Goal: Communication & Community: Ask a question

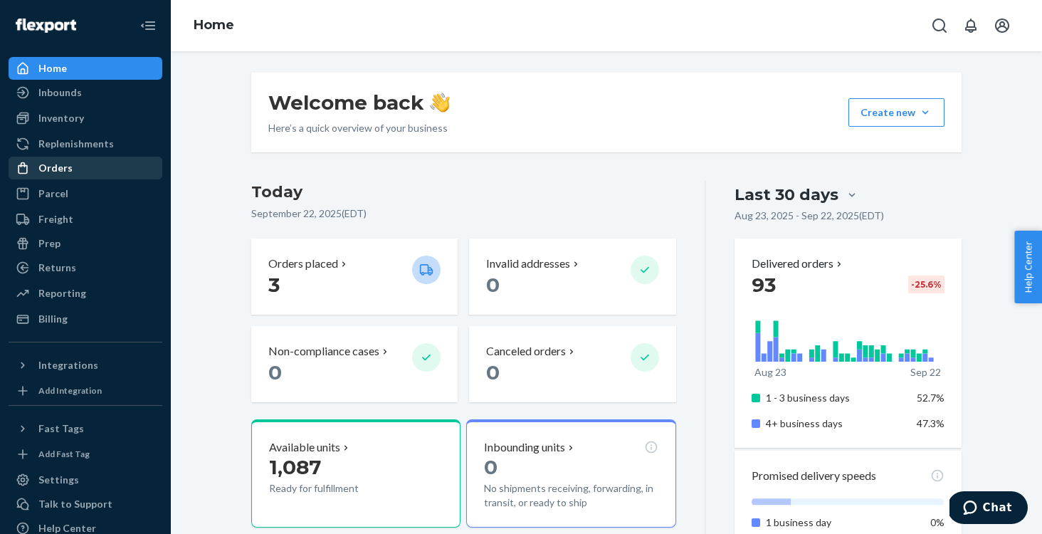
click at [75, 169] on div "Orders" at bounding box center [85, 168] width 151 height 20
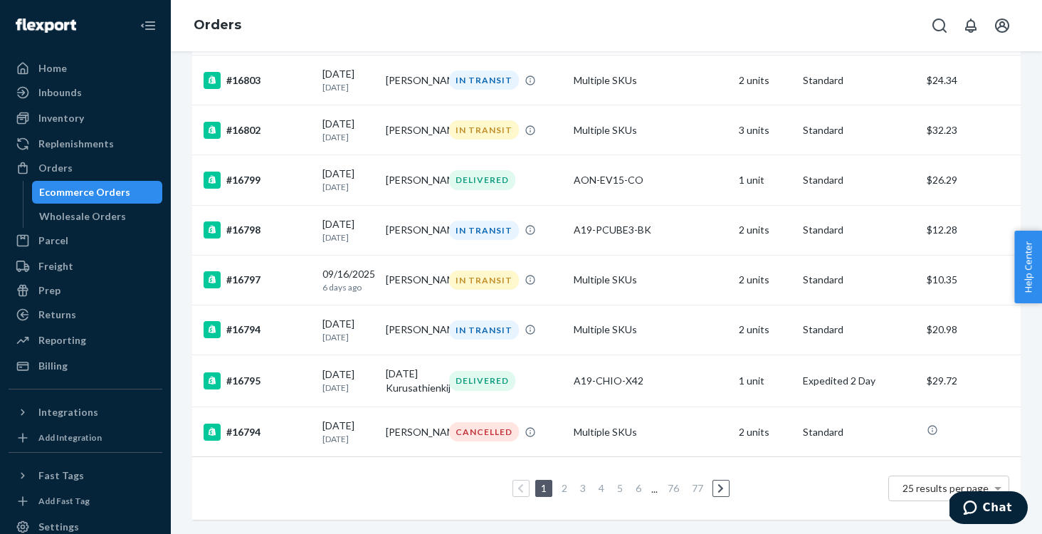
scroll to position [1046, 0]
click at [565, 486] on link "2" at bounding box center [564, 488] width 11 height 12
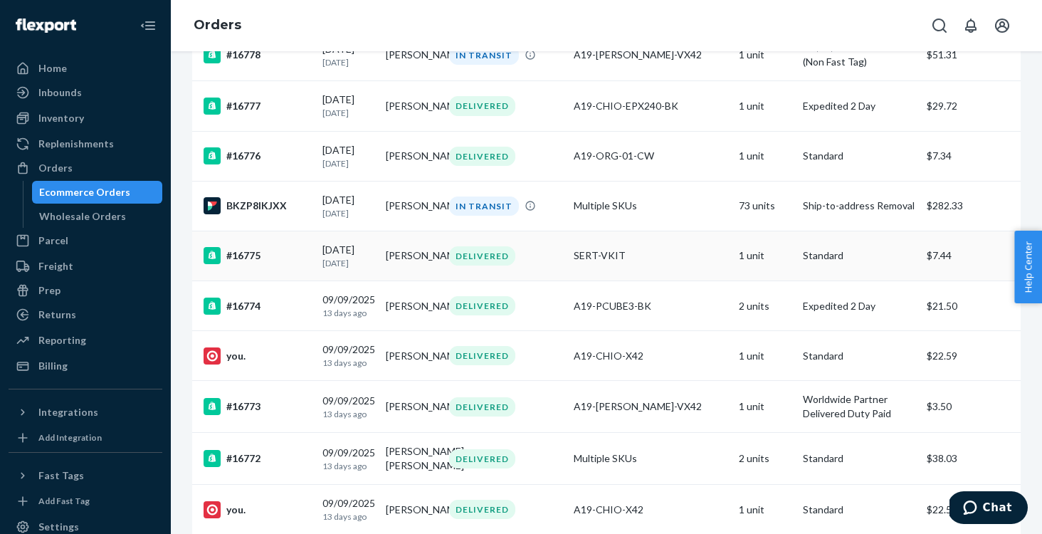
scroll to position [705, 0]
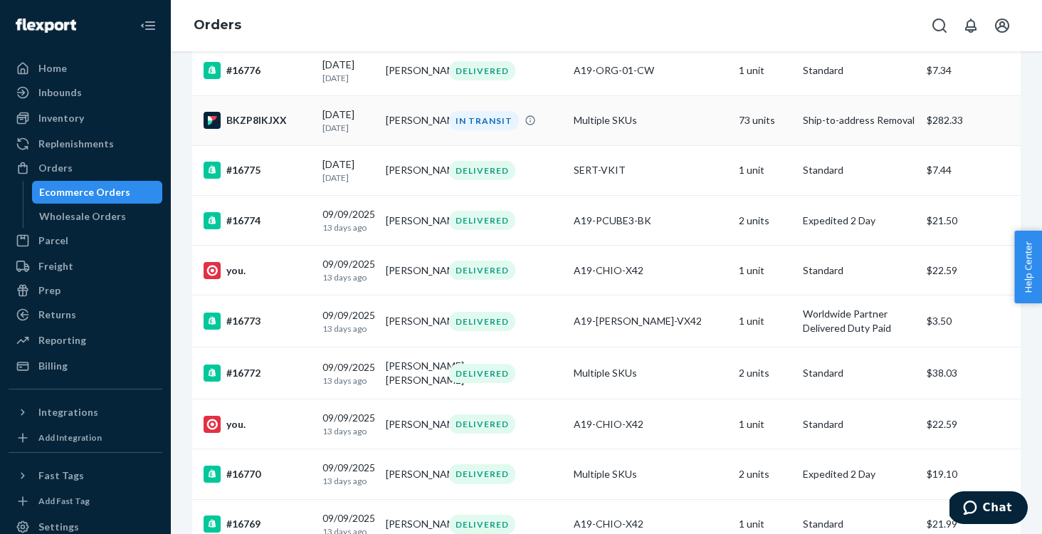
click at [258, 129] on div "BKZP8IKJXX" at bounding box center [258, 120] width 108 height 17
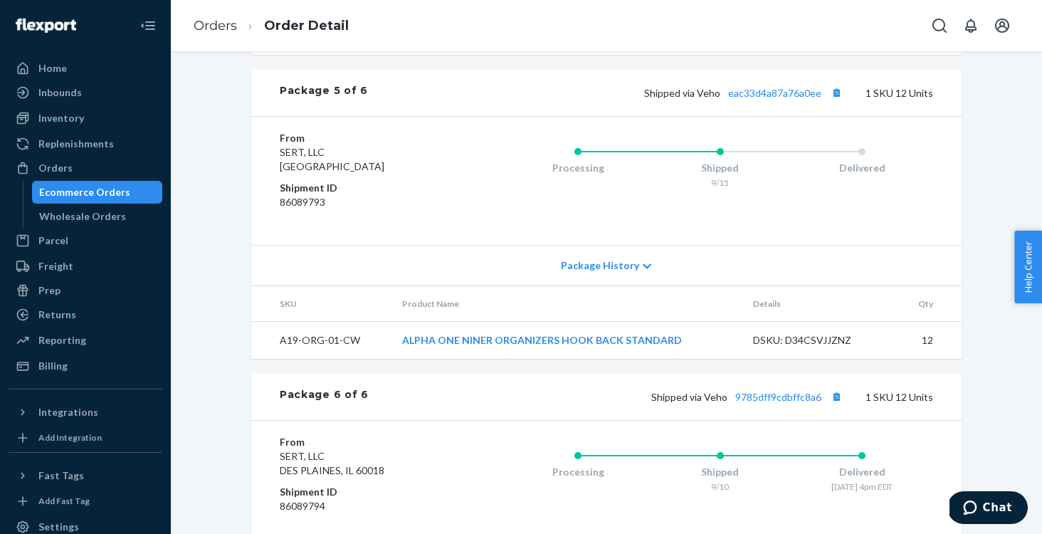
scroll to position [2653, 0]
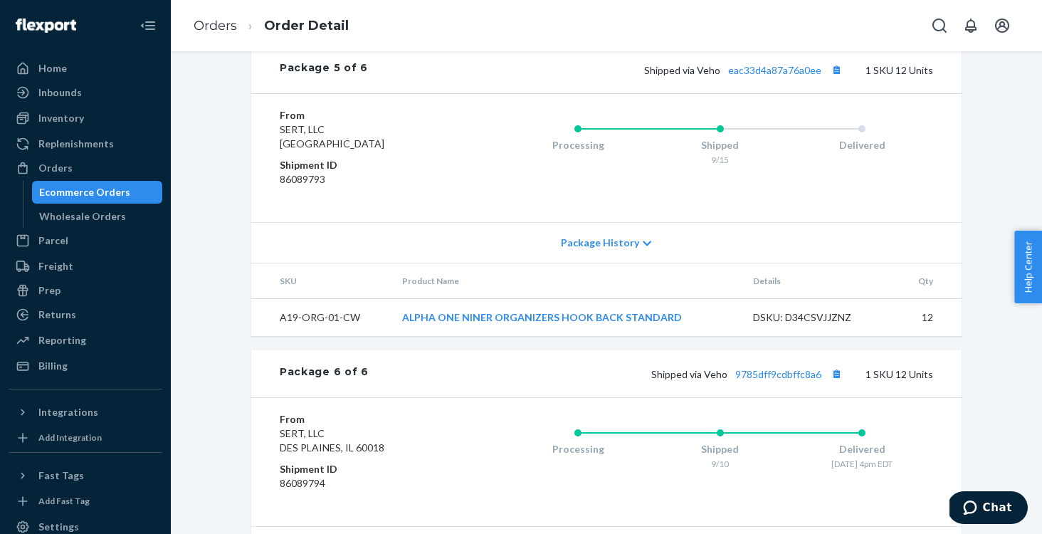
click at [770, 75] on div "Shipped via Veho eac33d4a87a76a0ee 1 SKU 12 Units" at bounding box center [650, 70] width 565 height 19
click at [770, 76] on link "eac33d4a87a76a0ee" at bounding box center [774, 70] width 93 height 12
click at [997, 514] on button "Chat" at bounding box center [988, 507] width 80 height 33
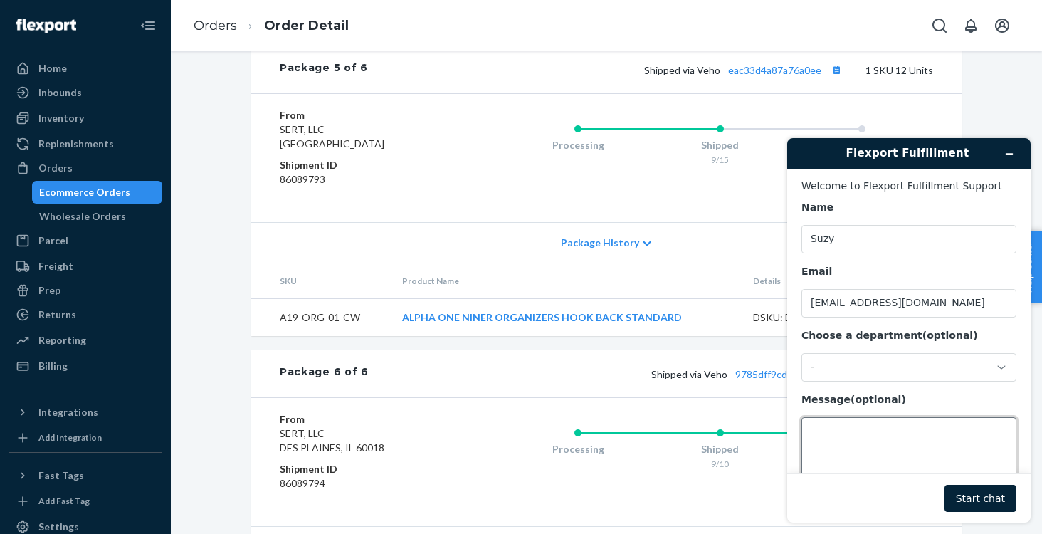
click at [900, 417] on textarea "Message (optional)" at bounding box center [909, 457] width 215 height 80
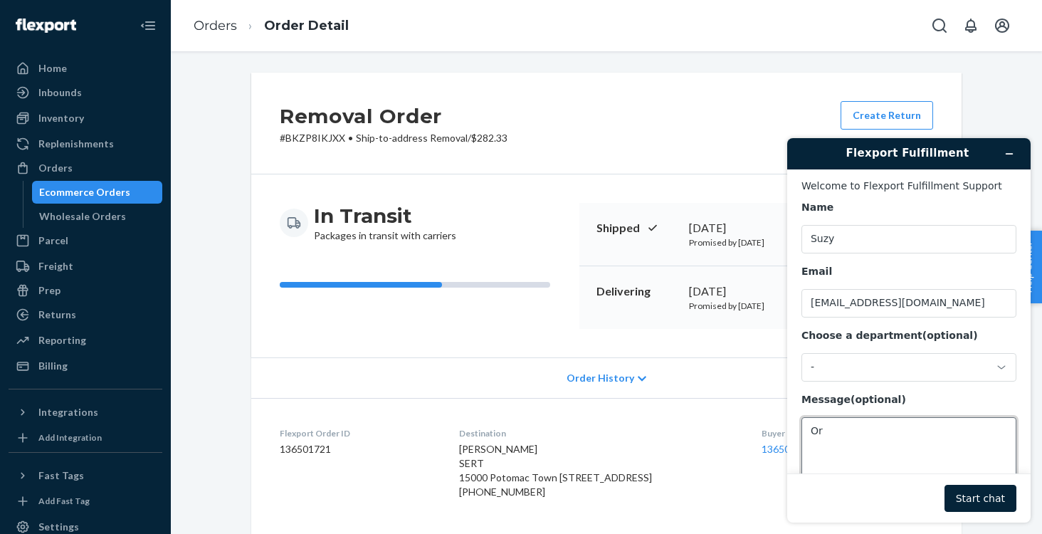
type textarea "O"
drag, startPoint x: 273, startPoint y: 135, endPoint x: 345, endPoint y: 137, distance: 71.2
click at [345, 137] on div "Removal Order # BKZP8IKJXX • Ship-to-address Removal / $282.33 Create Return" at bounding box center [606, 124] width 711 height 102
copy p "# BKZP8IKJXX"
click at [895, 422] on textarea "Removal Order" at bounding box center [909, 457] width 215 height 80
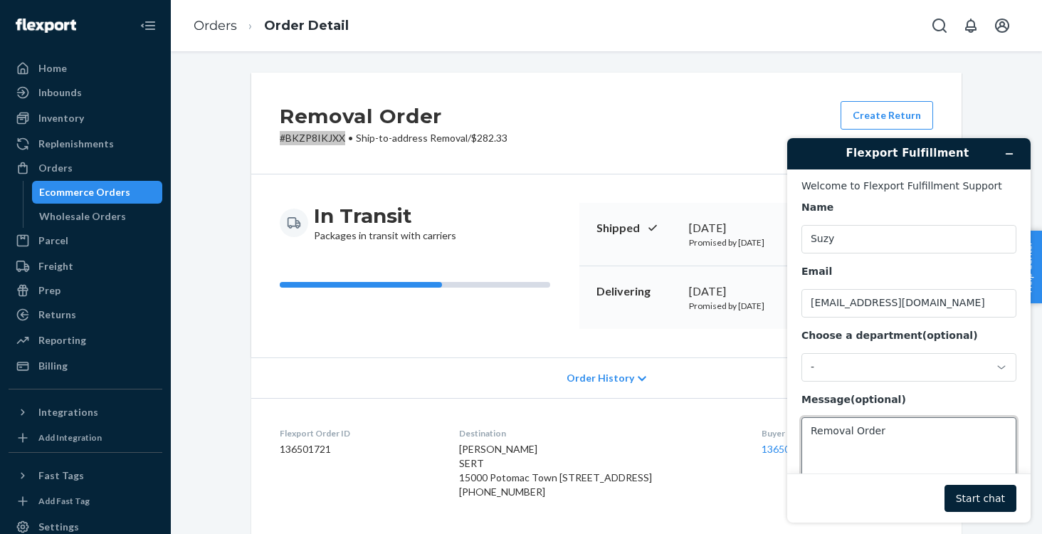
click at [895, 431] on textarea "Removal Order" at bounding box center [909, 457] width 215 height 80
paste textarea "#BKZP8IKJXX"
click at [868, 438] on textarea "Removal Order #BKZP8IKJXX" at bounding box center [909, 457] width 215 height 80
click at [859, 444] on textarea "Removal Order #BKZP8IKJXX" at bounding box center [909, 457] width 215 height 80
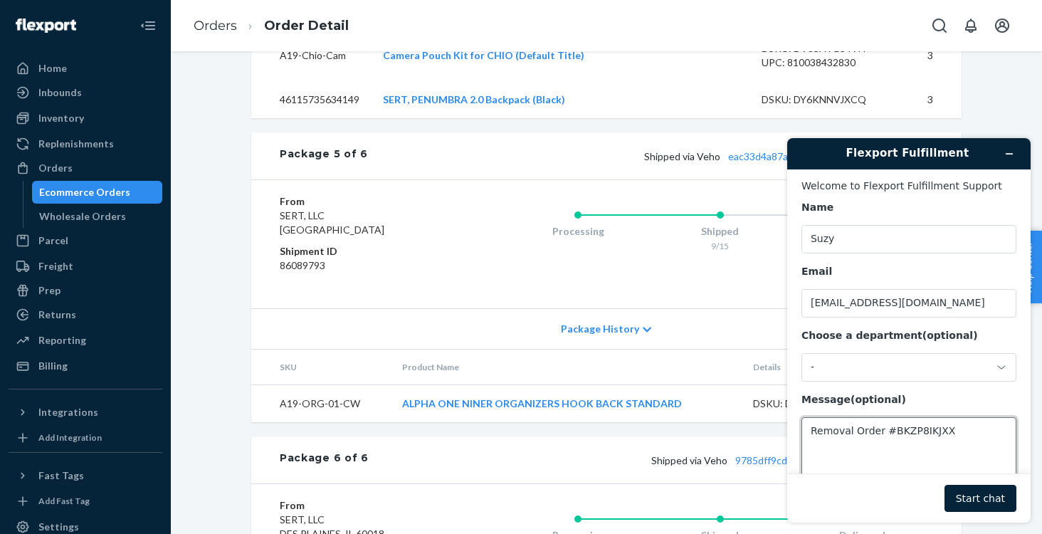
scroll to position [2630, 0]
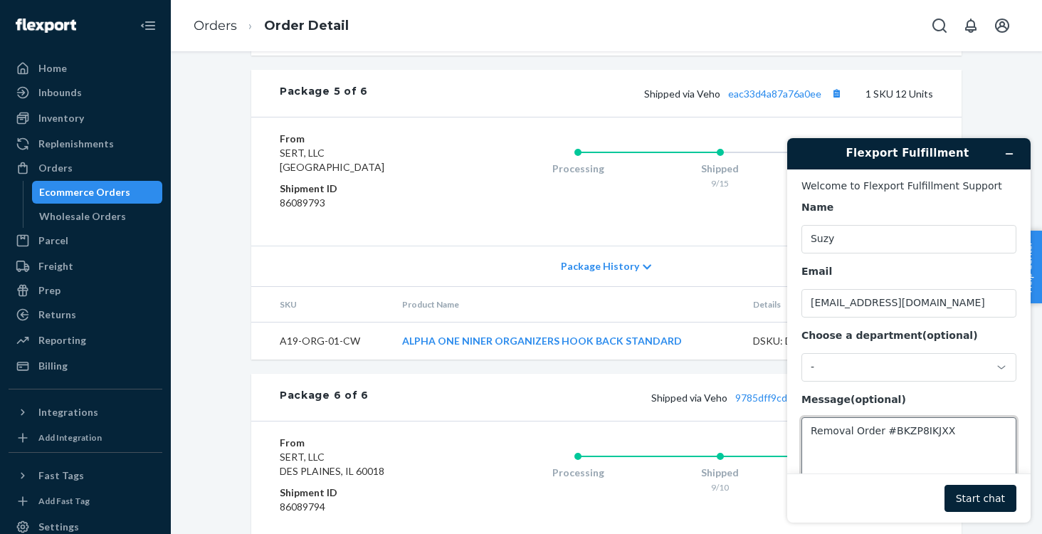
click at [869, 454] on textarea "Removal Order #BKZP8IKJXX" at bounding box center [909, 457] width 215 height 80
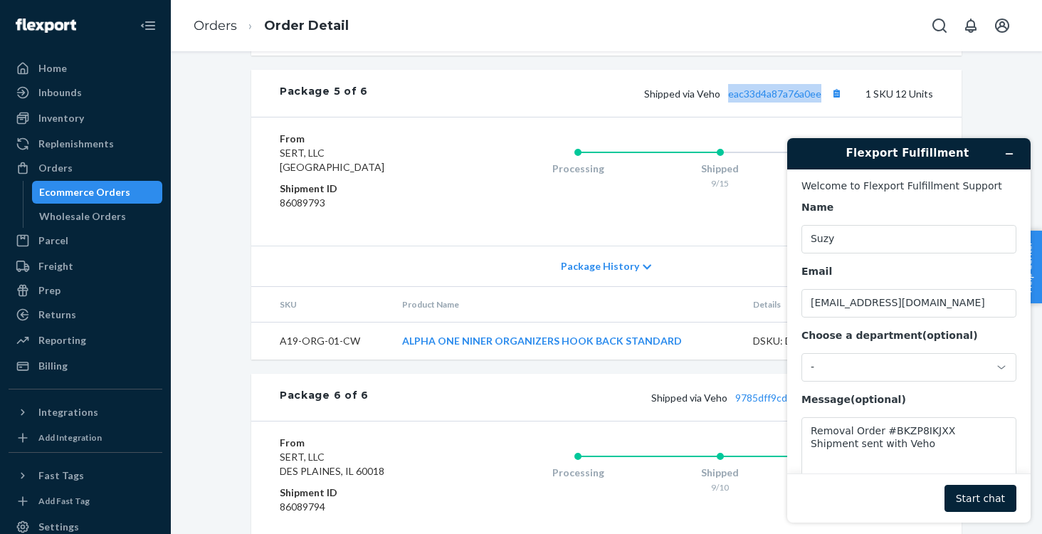
drag, startPoint x: 728, startPoint y: 108, endPoint x: 824, endPoint y: 108, distance: 96.8
click at [824, 100] on span "Shipped via Veho eac33d4a87a76a0ee" at bounding box center [744, 94] width 201 height 12
copy span "eac33d4a87a76a0ee"
click at [971, 446] on textarea "Removal Order #BKZP8IKJXX Shipment sent with Veho" at bounding box center [909, 457] width 215 height 80
paste textarea "eac33d4a87a76a0ee"
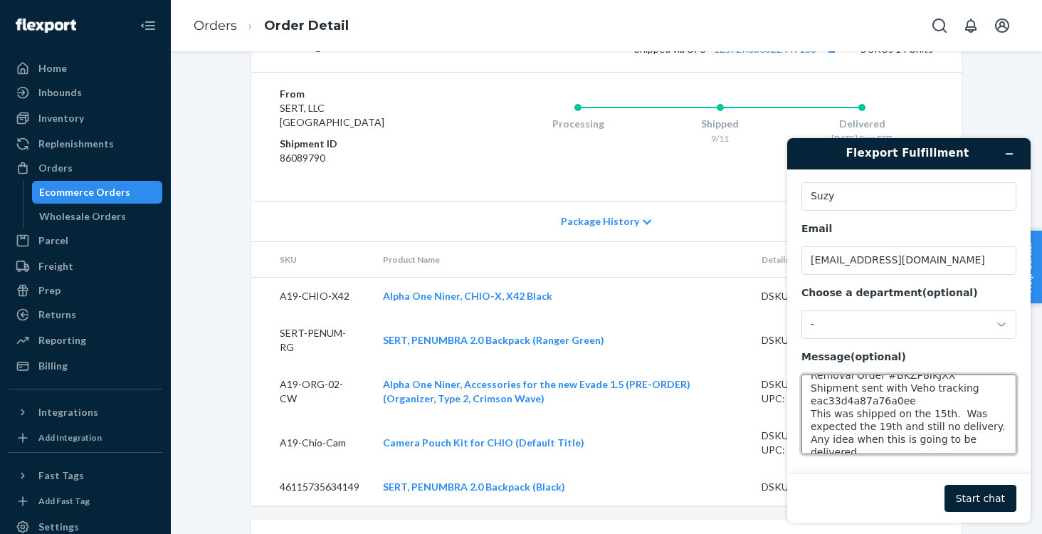
scroll to position [18, 0]
type textarea "Removal Order #BKZP8IKJXX Shipment sent with Veho tracking eac33d4a87a76a0ee Th…"
click at [965, 492] on button "Start chat" at bounding box center [981, 498] width 72 height 27
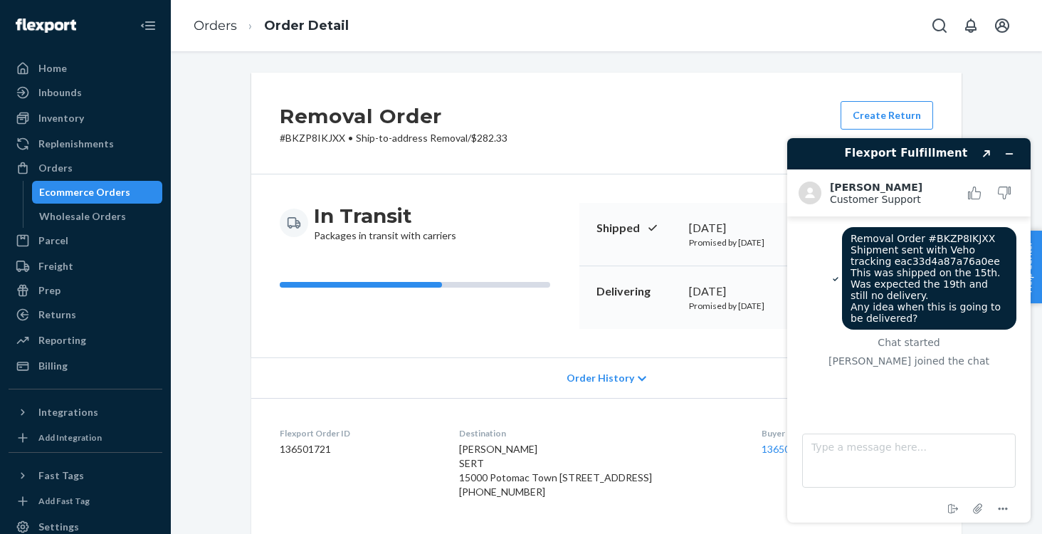
scroll to position [0, 0]
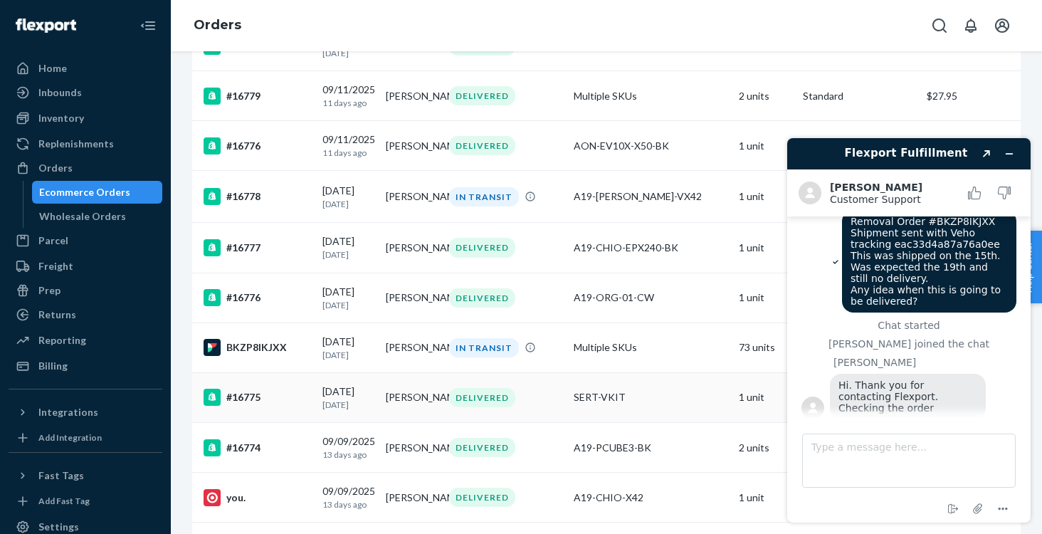
scroll to position [17, 0]
click at [254, 356] on div "BKZP8IKJXX" at bounding box center [258, 347] width 108 height 17
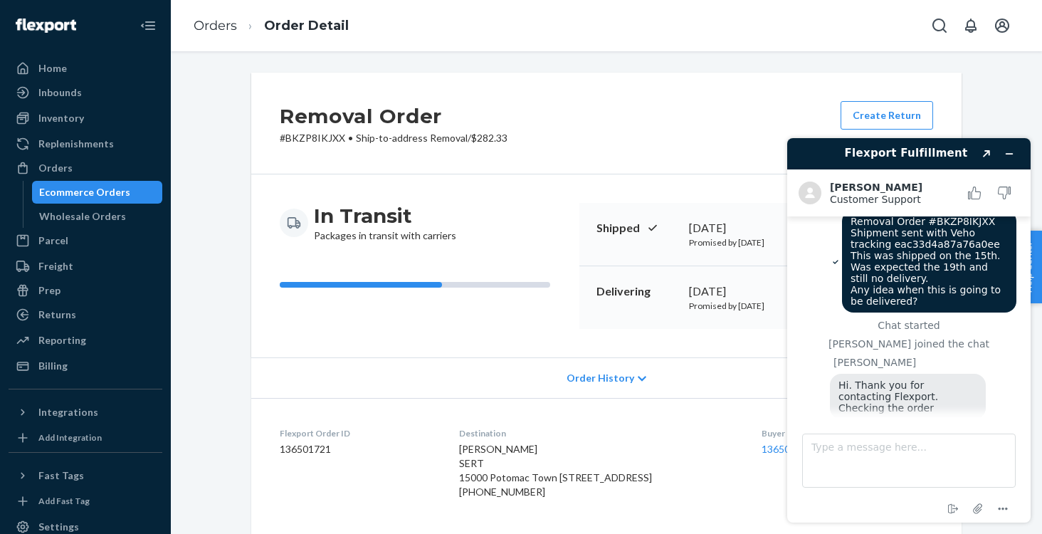
scroll to position [123, 0]
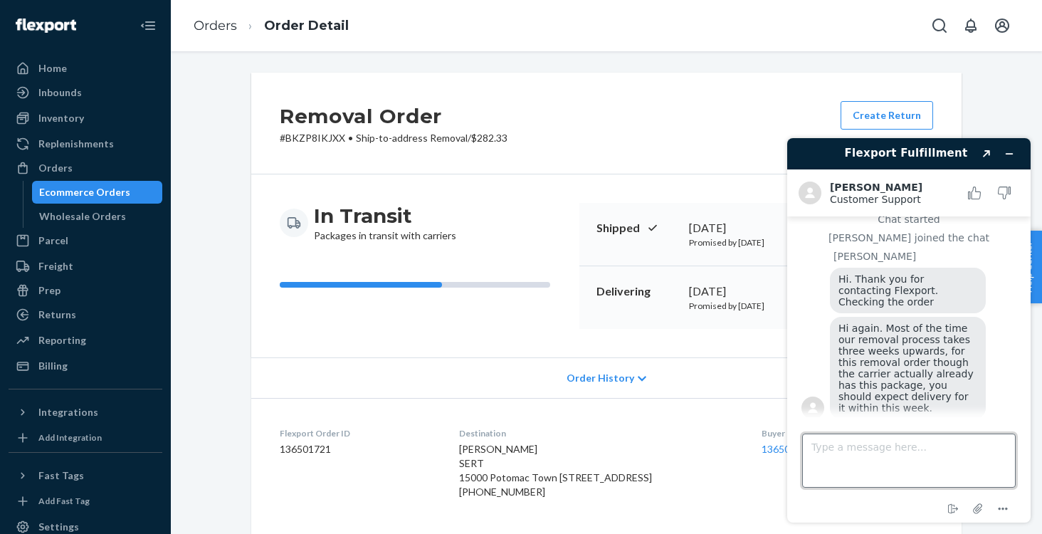
click at [921, 466] on textarea "Type a message here..." at bounding box center [909, 461] width 214 height 54
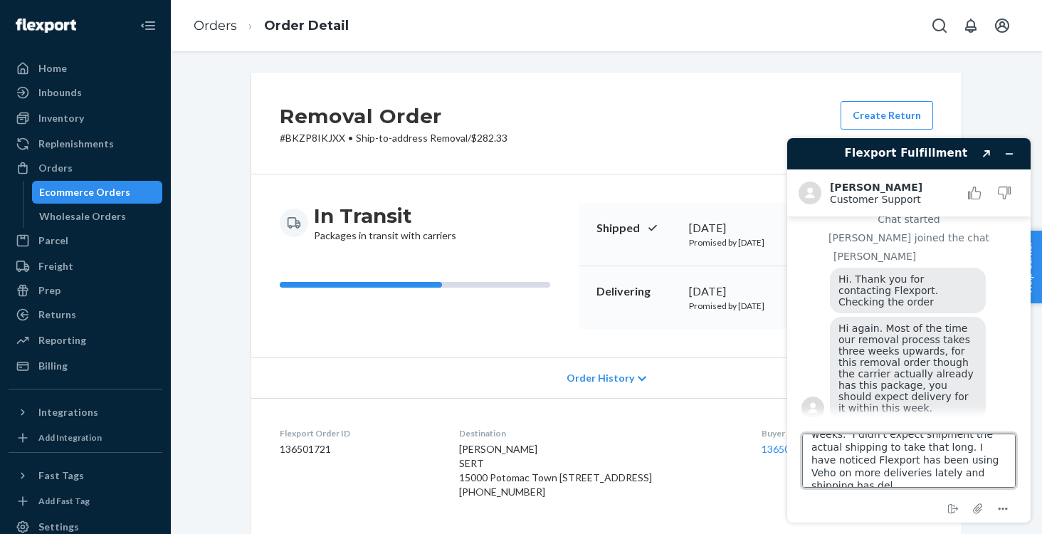
scroll to position [31, 0]
type textarea "I understand removal can take up to 3 weeks. I didn't expect shipment the actua…"
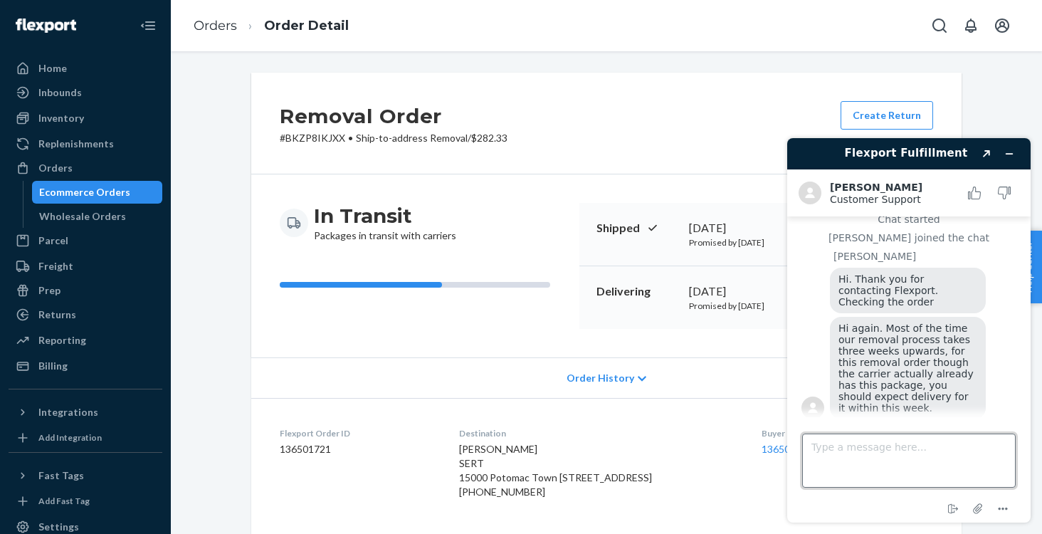
scroll to position [233, 0]
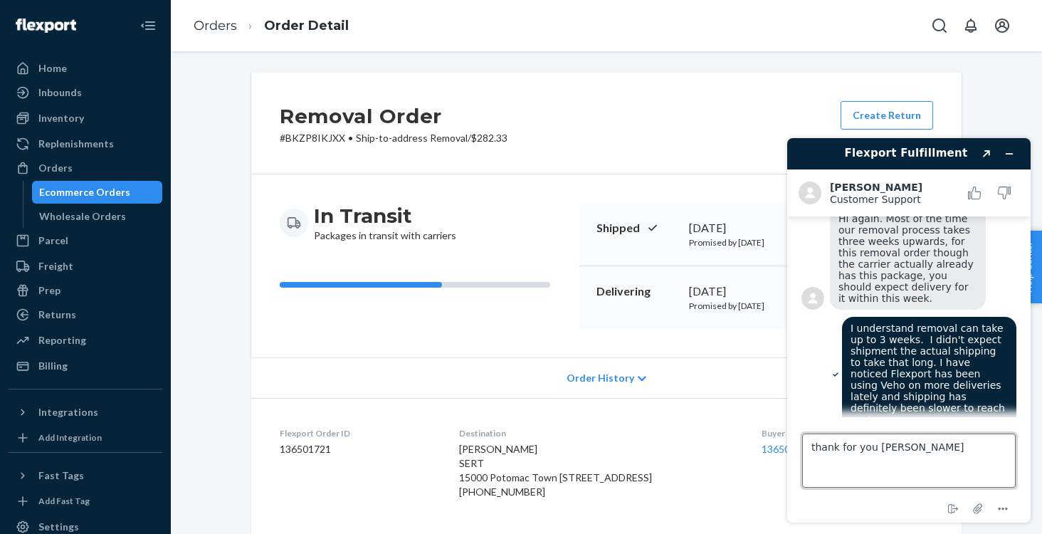
type textarea "thank for you help"
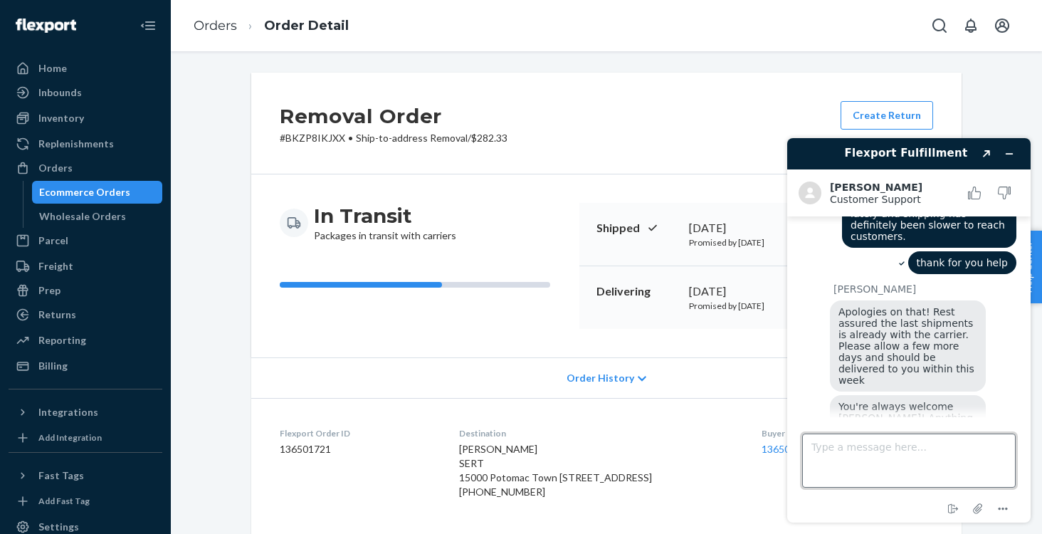
scroll to position [415, 0]
type textarea "that's it. thanks"
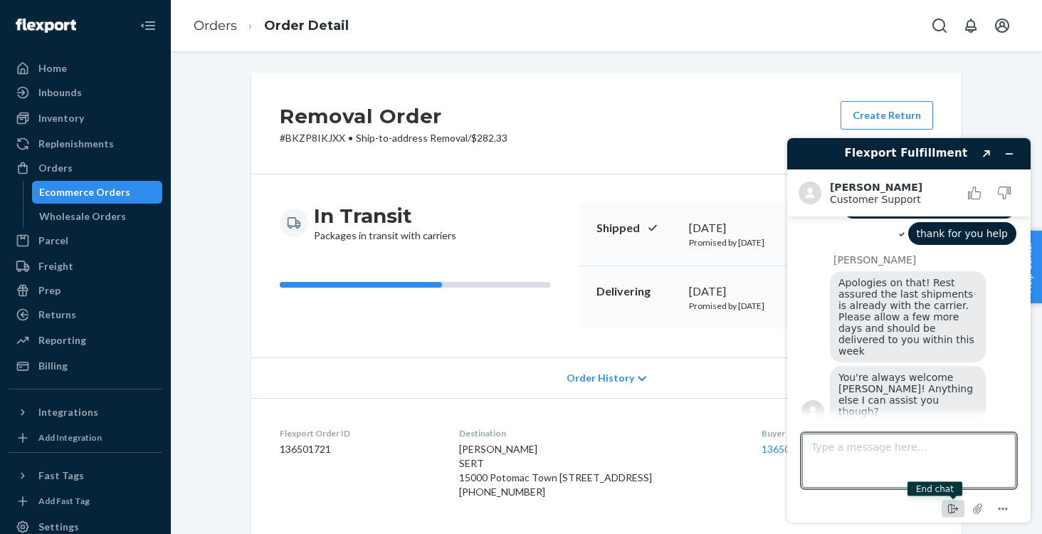
click at [957, 512] on icon "End chat" at bounding box center [953, 508] width 17 height 17
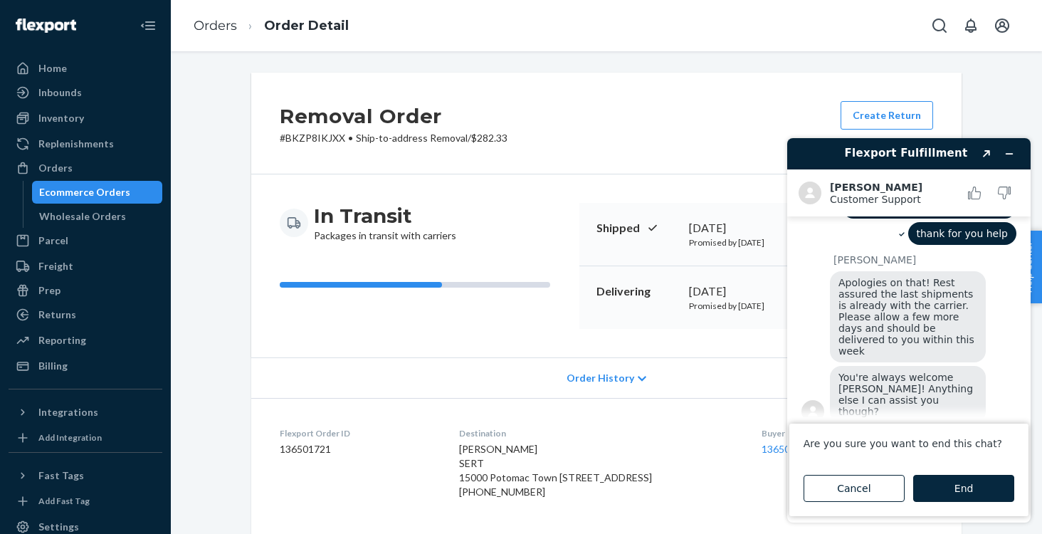
click at [965, 489] on button "End" at bounding box center [963, 488] width 101 height 27
